Goal: Information Seeking & Learning: Find specific fact

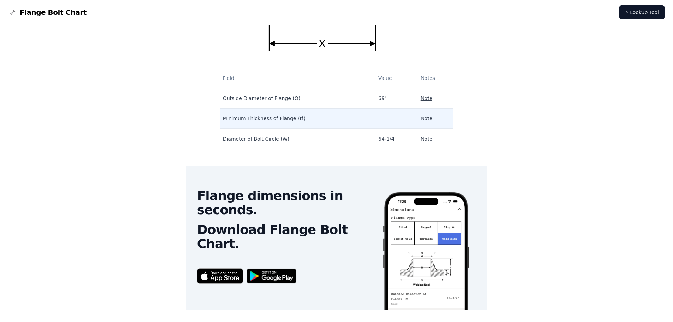
scroll to position [141, 0]
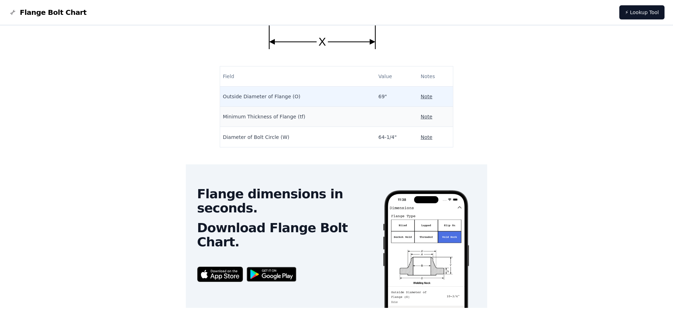
click at [376, 97] on td "69"" at bounding box center [397, 97] width 42 height 20
drag, startPoint x: 370, startPoint y: 97, endPoint x: 371, endPoint y: 100, distance: 3.7
click at [376, 99] on td "69"" at bounding box center [397, 97] width 42 height 20
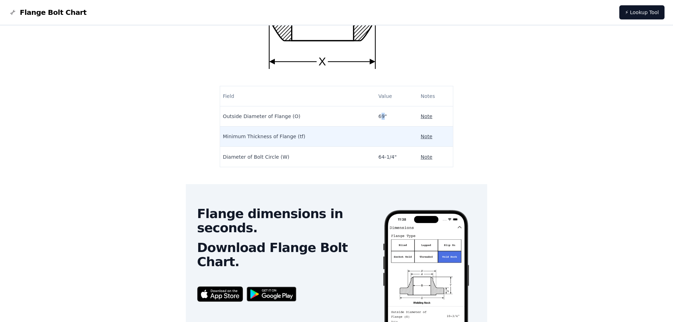
scroll to position [121, 0]
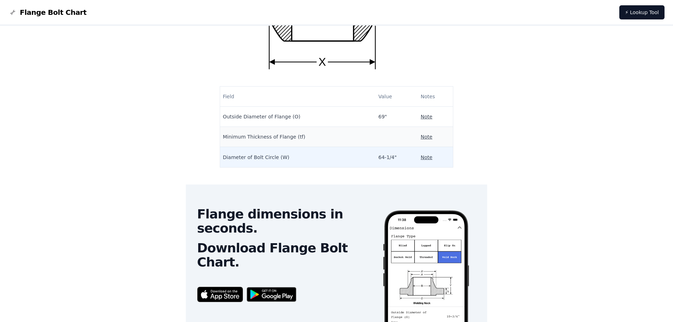
drag, startPoint x: 379, startPoint y: 155, endPoint x: 408, endPoint y: 153, distance: 29.7
click at [383, 155] on td "64-1/4"" at bounding box center [397, 157] width 42 height 20
click at [421, 158] on p "Note" at bounding box center [427, 157] width 12 height 7
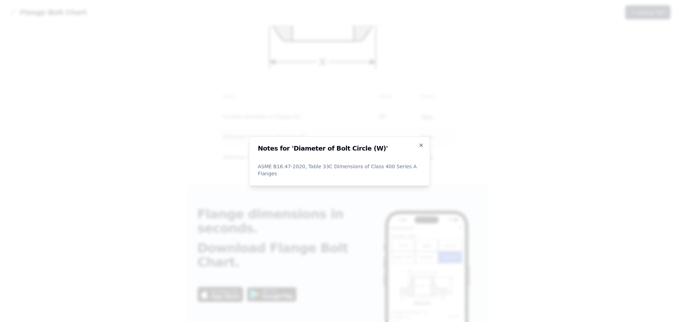
click at [420, 145] on div "Notes for 'Diameter of Bolt Circle (W)' ASME B16.47-2020, Table 33C Dimensions …" at bounding box center [339, 160] width 181 height 49
click at [421, 148] on icon "button" at bounding box center [421, 145] width 6 height 6
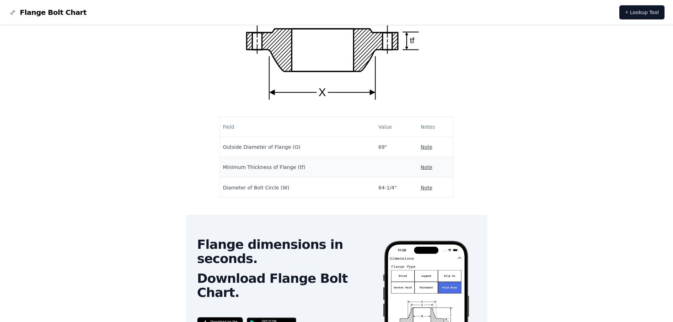
scroll to position [0, 0]
